Goal: Task Accomplishment & Management: Manage account settings

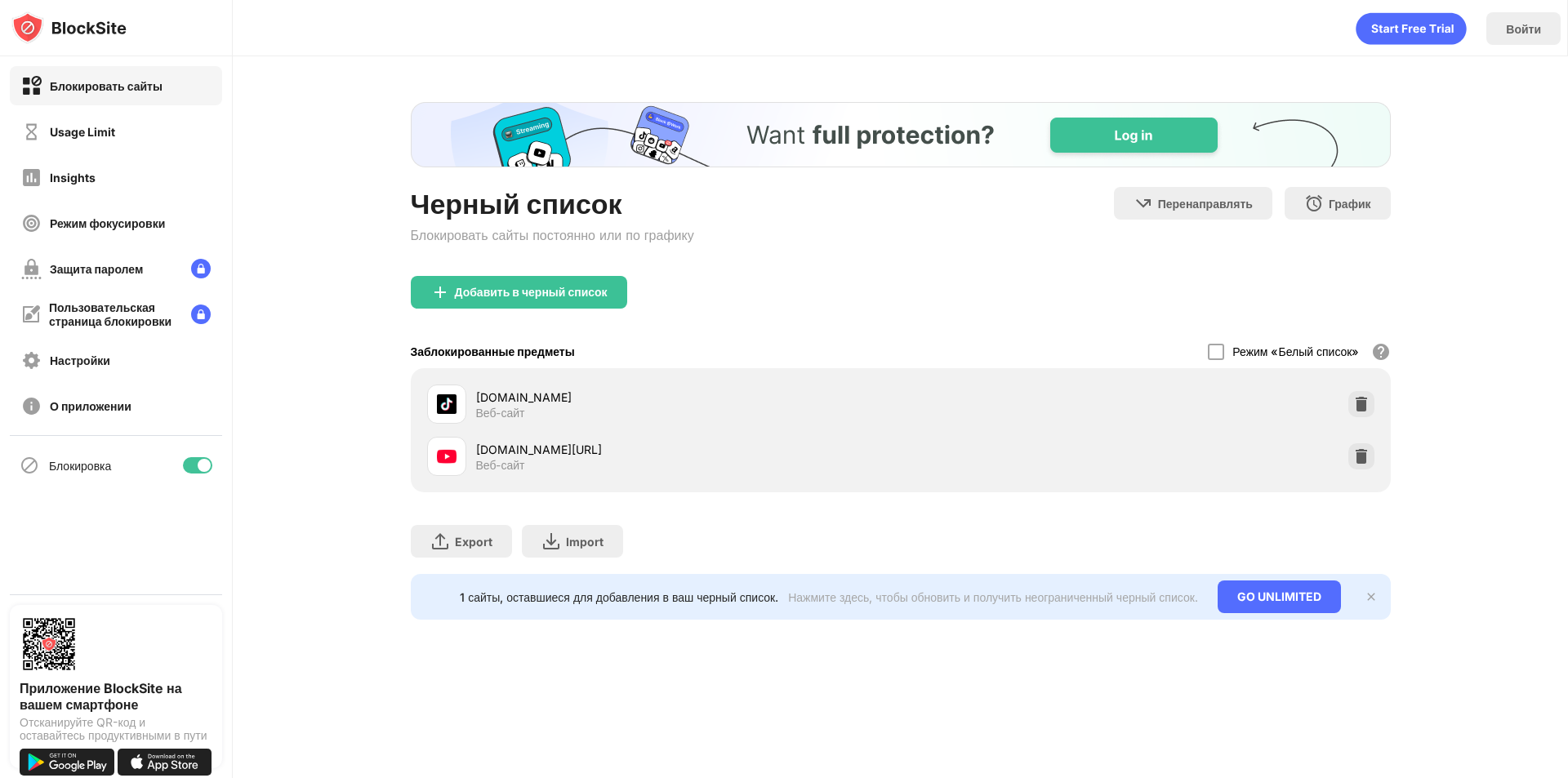
click at [210, 469] on div at bounding box center [198, 465] width 30 height 17
click at [188, 470] on div at bounding box center [191, 465] width 13 height 13
